Goal: Task Accomplishment & Management: Manage account settings

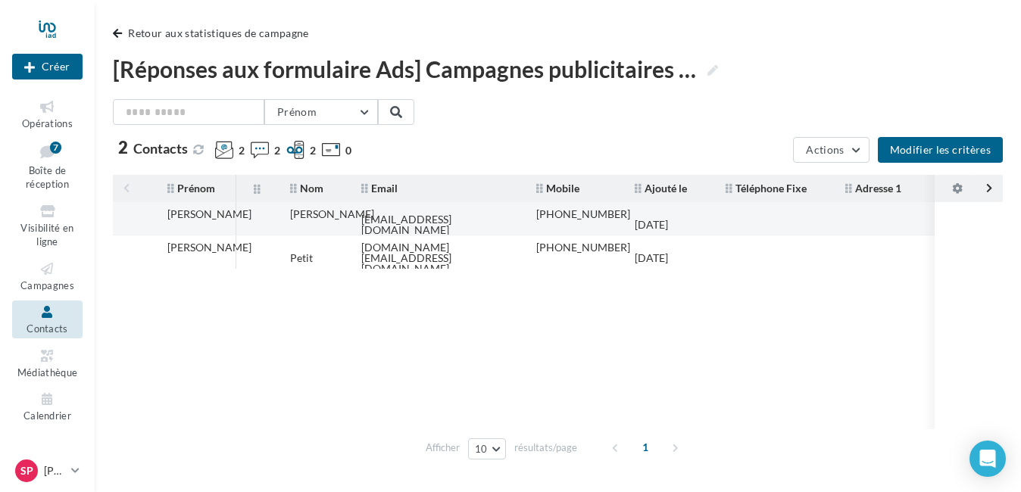
click at [236, 220] on td "[PERSON_NAME]" at bounding box center [192, 224] width 86 height 45
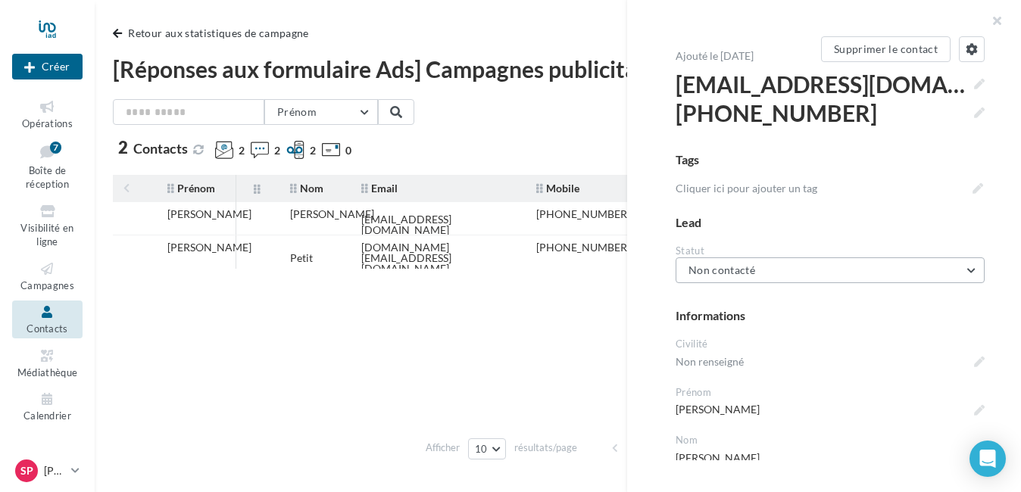
click at [926, 272] on button "Non contacté" at bounding box center [830, 271] width 309 height 26
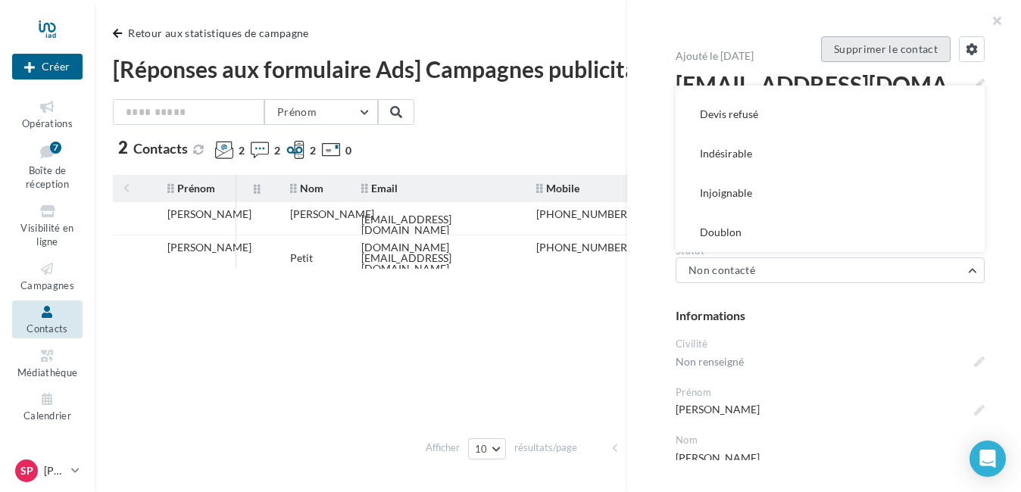
click at [904, 45] on button "Supprimer le contact" at bounding box center [886, 49] width 130 height 26
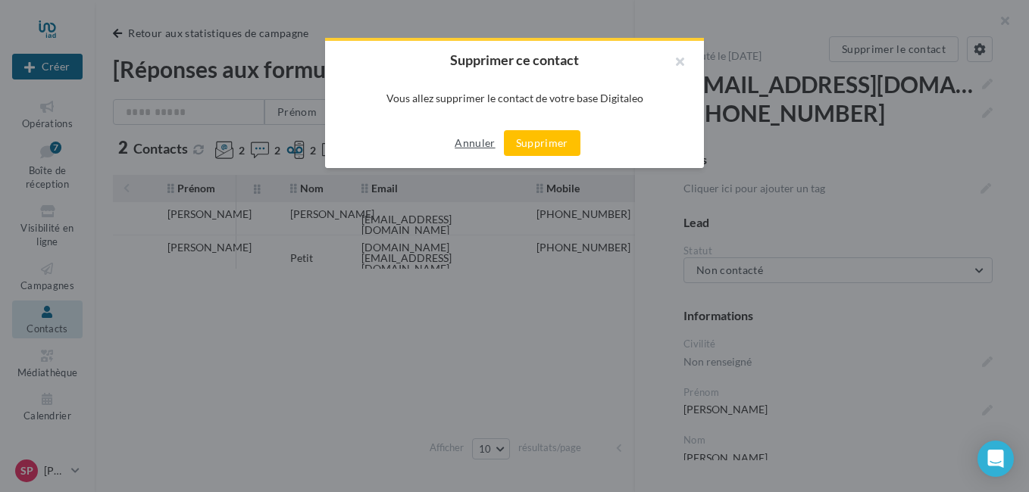
click at [470, 141] on button "Annuler" at bounding box center [474, 143] width 52 height 18
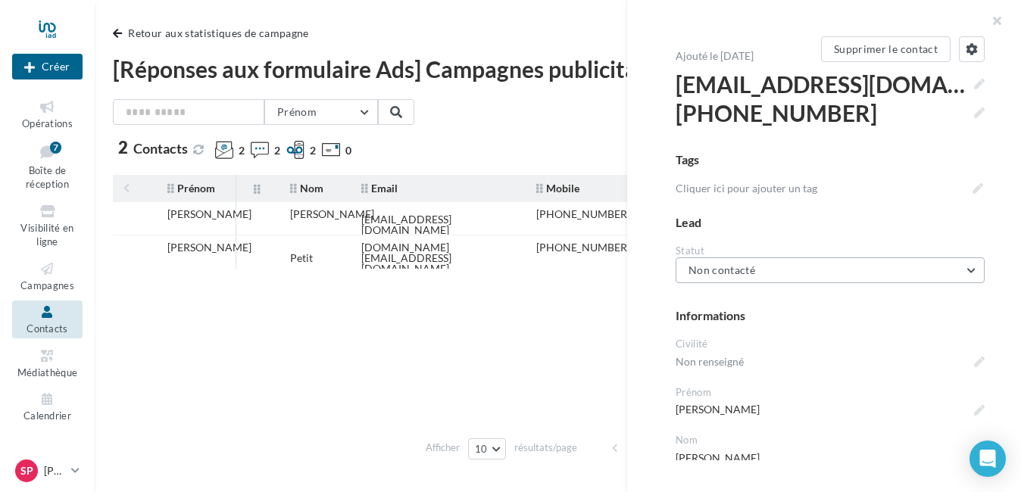
click at [765, 264] on button "Non contacté" at bounding box center [830, 271] width 309 height 26
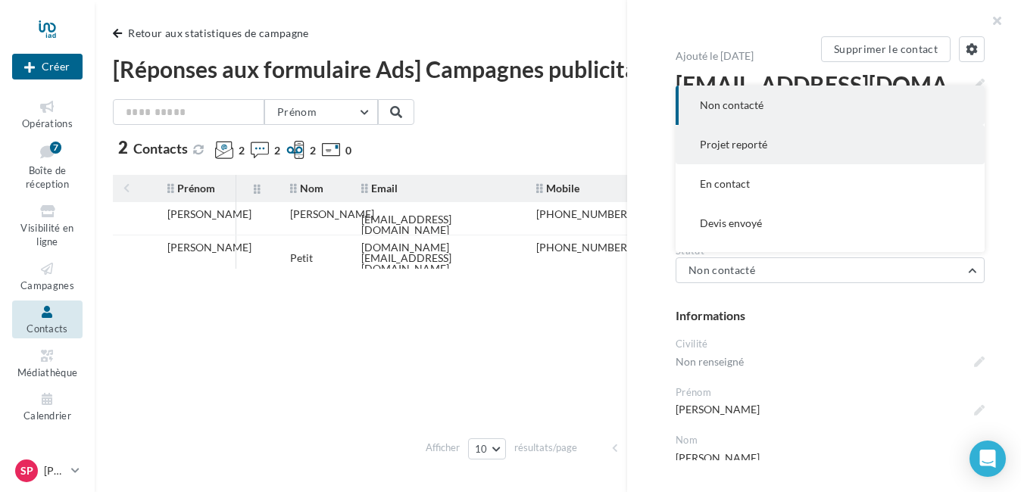
click at [767, 146] on button "Projet reporté" at bounding box center [830, 144] width 309 height 39
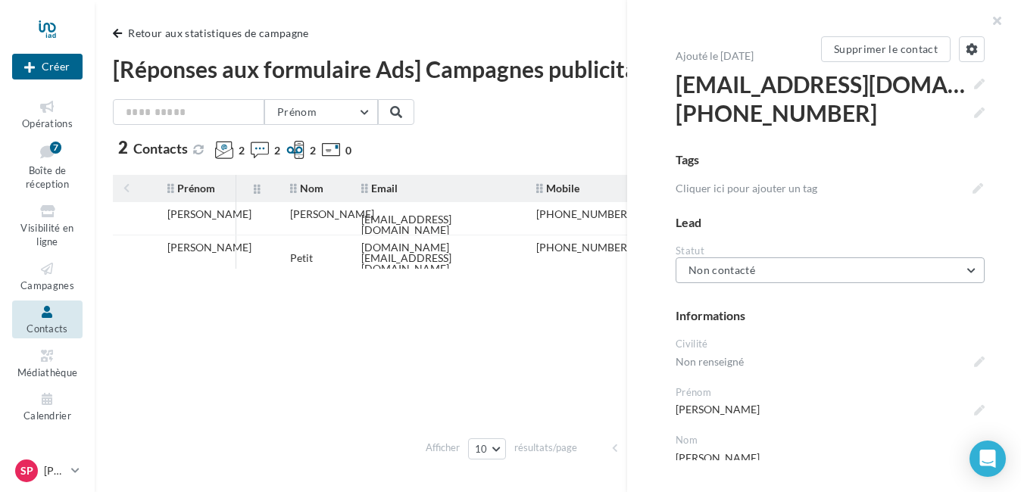
click at [826, 269] on button "Non contacté" at bounding box center [830, 271] width 309 height 26
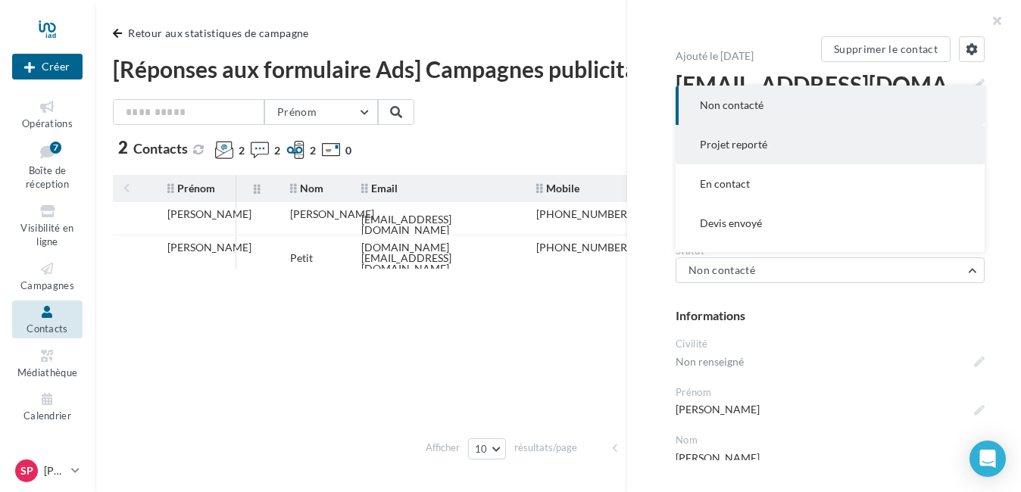
click at [785, 151] on button "Projet reporté" at bounding box center [830, 144] width 309 height 39
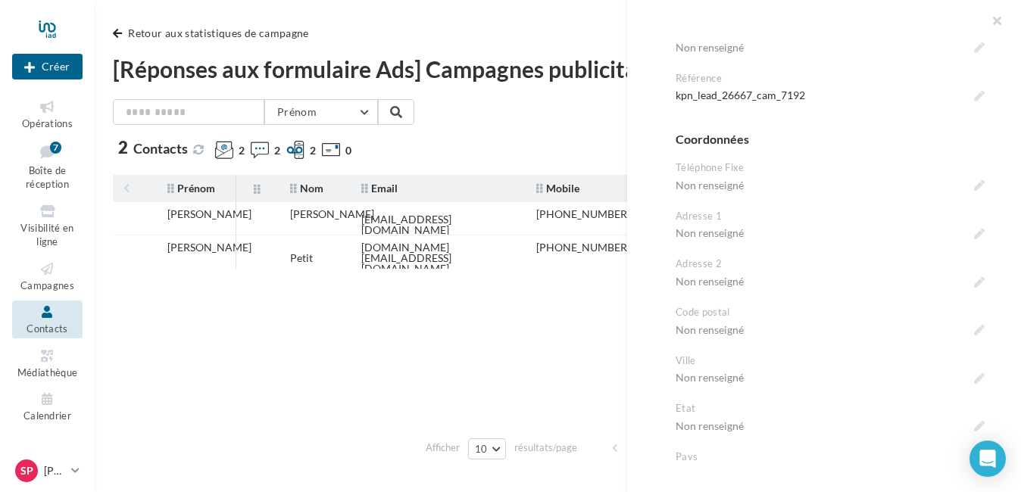
scroll to position [143, 0]
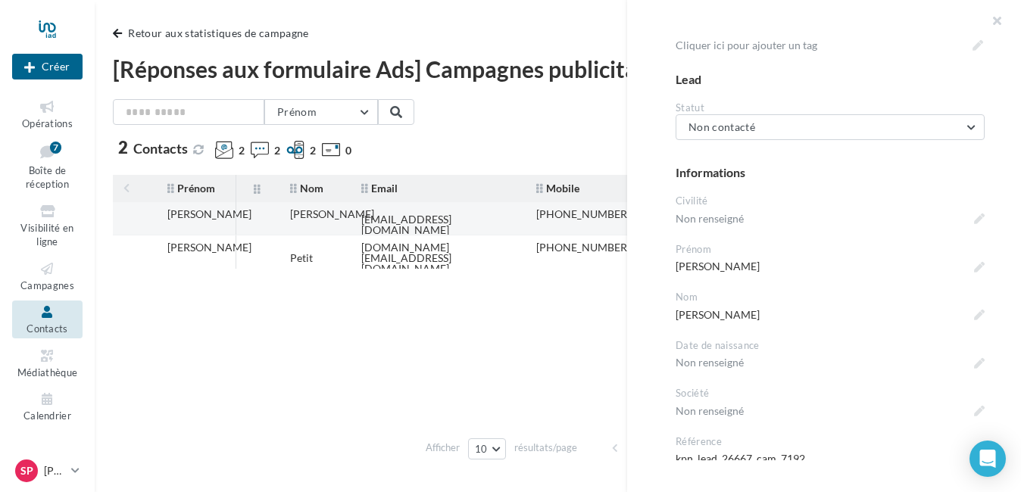
click at [198, 219] on td "[PERSON_NAME]" at bounding box center [192, 224] width 86 height 45
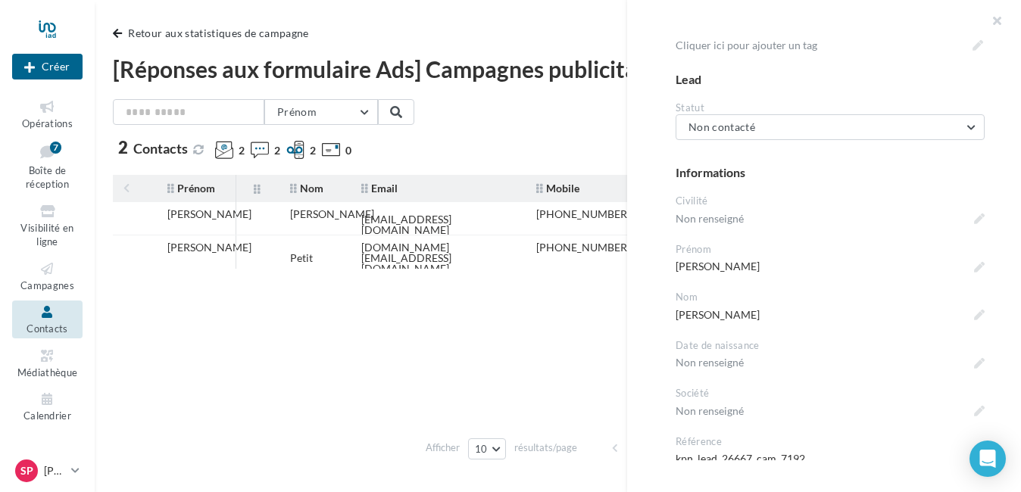
scroll to position [0, 0]
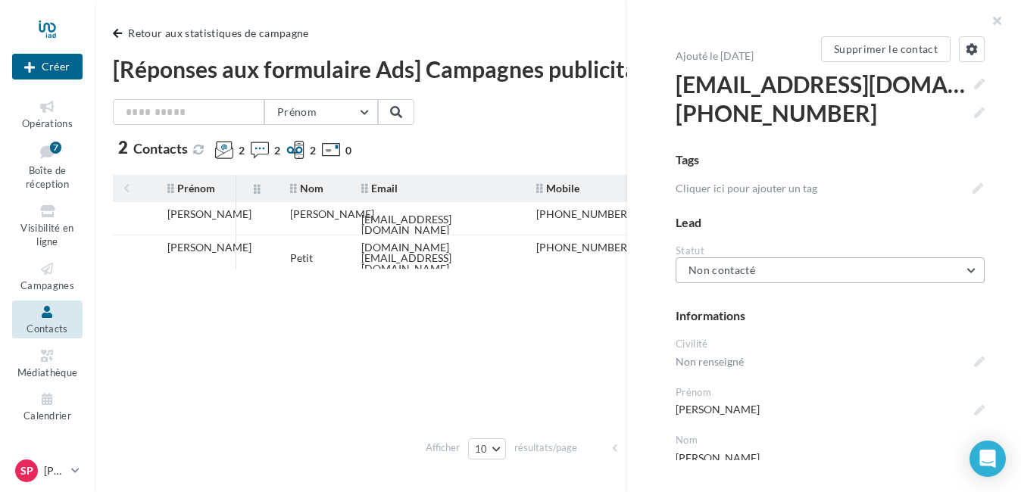
click at [876, 273] on button "Non contacté" at bounding box center [830, 271] width 309 height 26
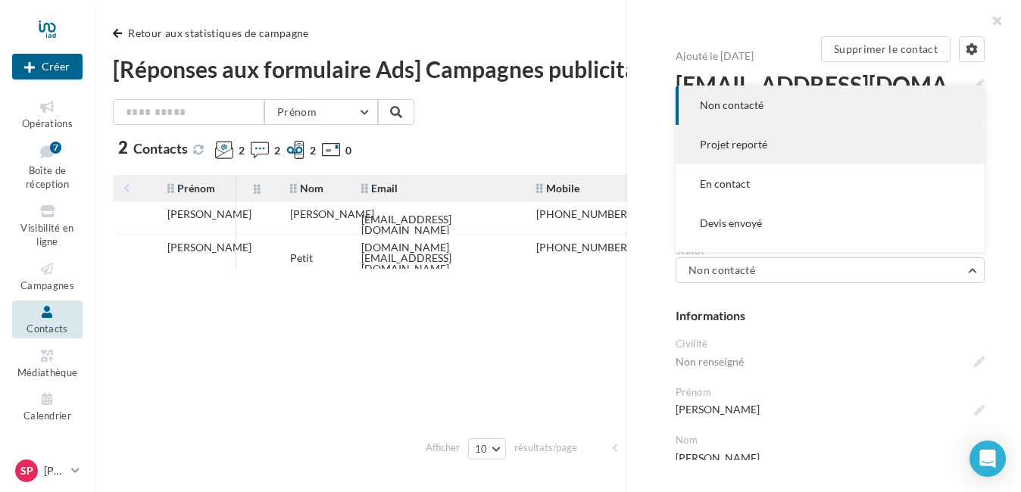
click at [790, 155] on button "Projet reporté" at bounding box center [830, 144] width 309 height 39
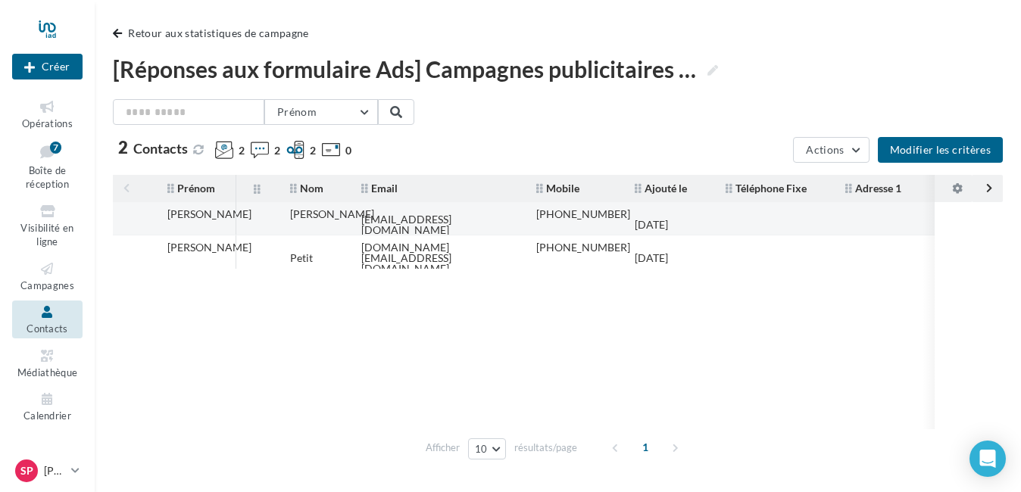
click at [236, 226] on td "[PERSON_NAME]" at bounding box center [192, 224] width 86 height 45
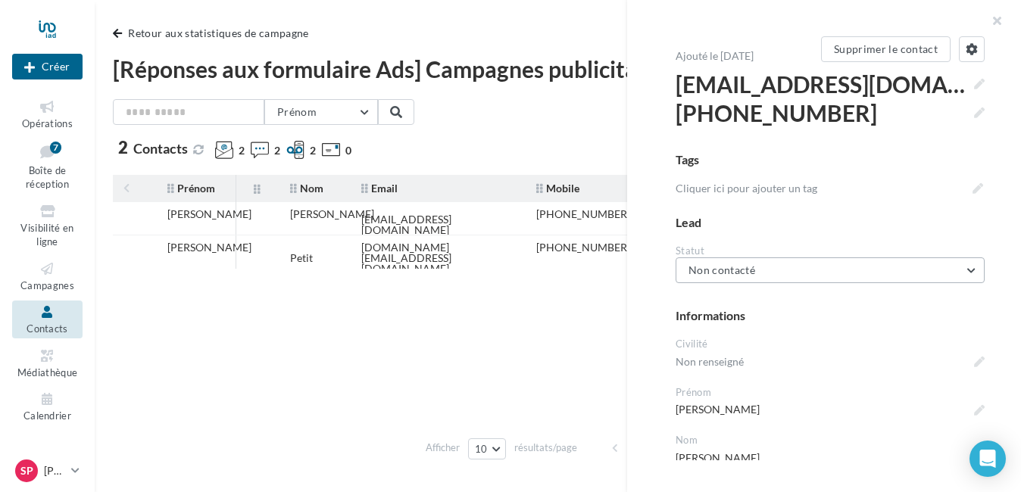
click at [885, 261] on button "Non contacté" at bounding box center [830, 271] width 309 height 26
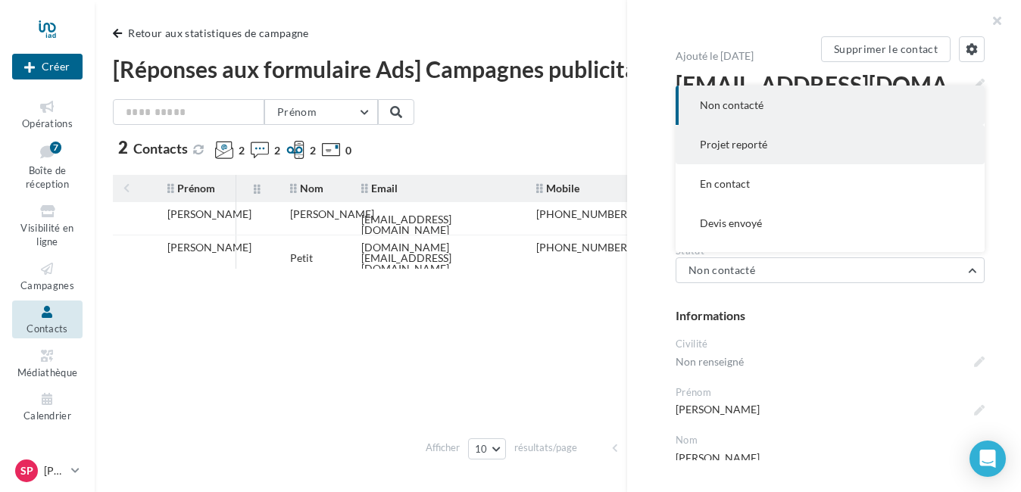
click at [791, 144] on button "Projet reporté" at bounding box center [830, 144] width 309 height 39
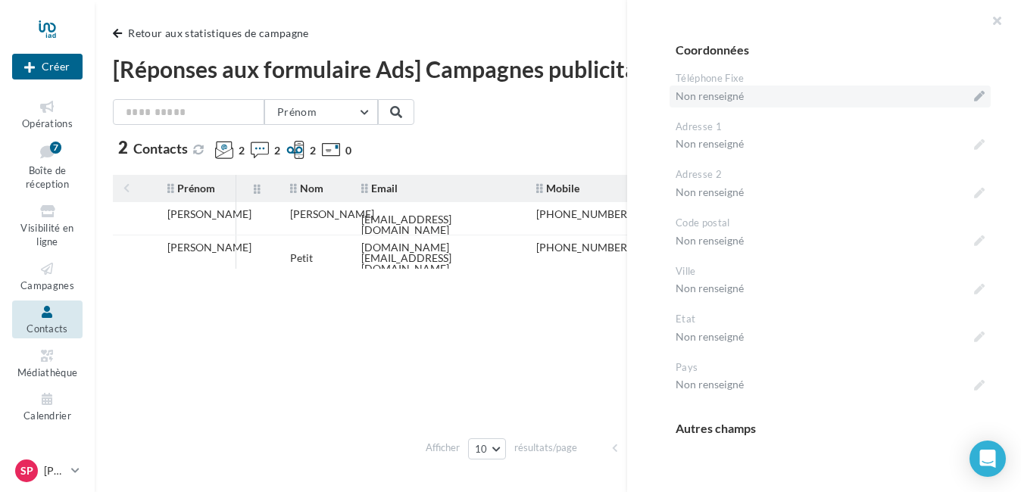
scroll to position [598, 0]
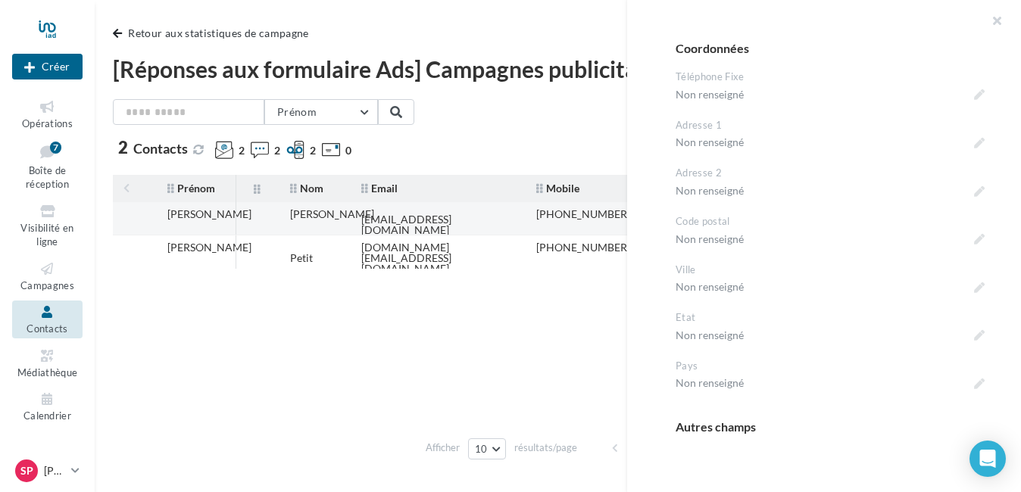
click at [309, 216] on div "[PERSON_NAME]" at bounding box center [332, 214] width 84 height 11
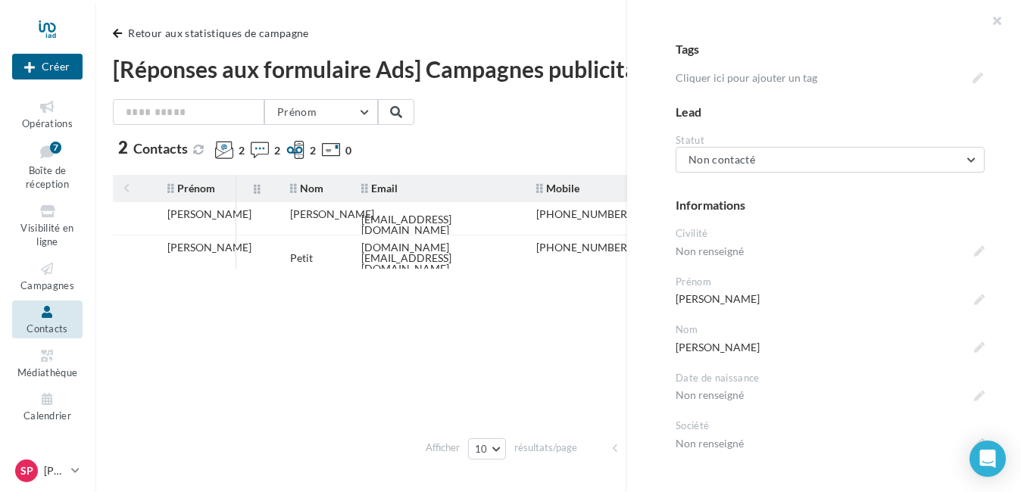
scroll to position [0, 0]
